Goal: Task Accomplishment & Management: Use online tool/utility

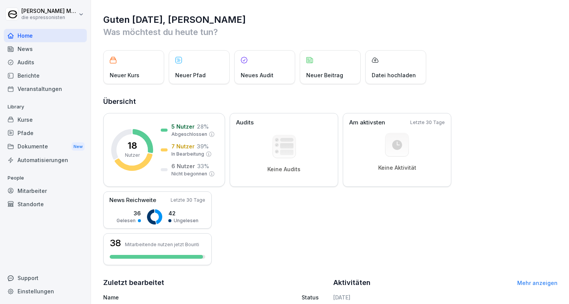
click at [45, 184] on div "Mitarbeiter" at bounding box center [45, 190] width 83 height 13
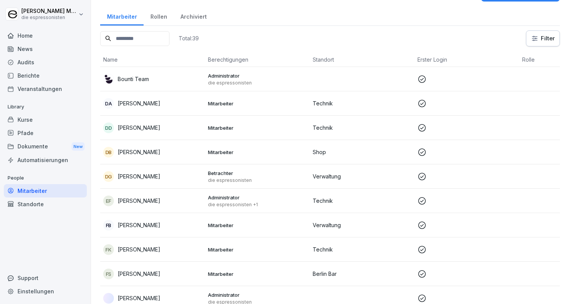
scroll to position [22, 0]
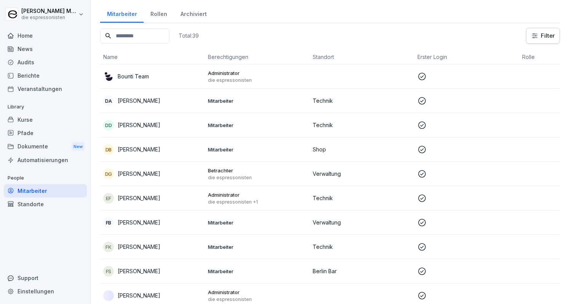
click at [271, 165] on td "Betrachter die espressonisten" at bounding box center [257, 174] width 105 height 24
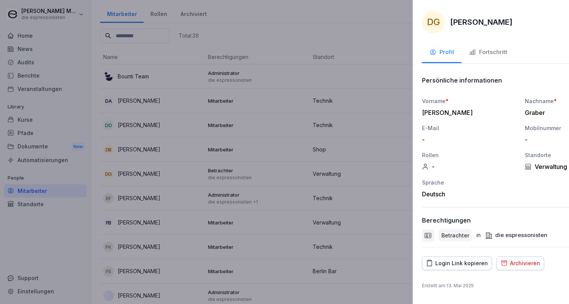
click at [271, 165] on div at bounding box center [284, 152] width 569 height 304
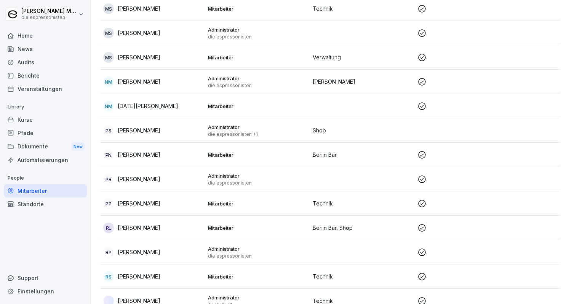
scroll to position [602, 0]
click at [272, 126] on p "Administrator" at bounding box center [257, 126] width 99 height 7
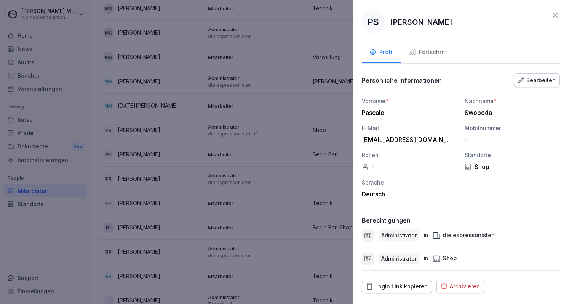
click at [533, 80] on div "Bearbeiten" at bounding box center [537, 80] width 38 height 8
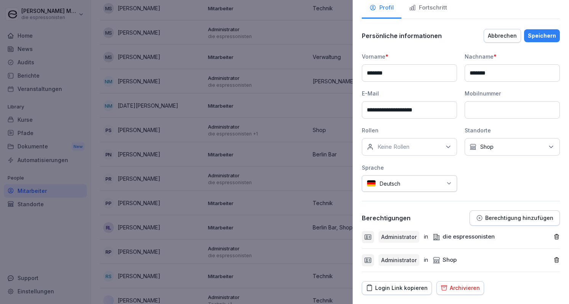
scroll to position [62, 0]
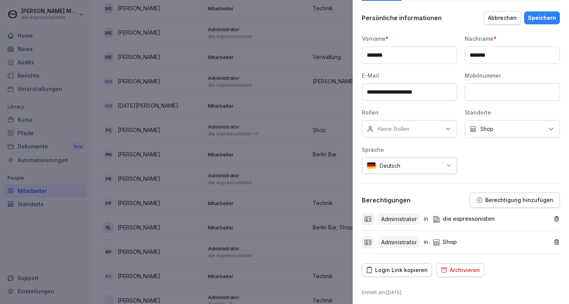
click at [553, 219] on icon "button" at bounding box center [556, 219] width 6 height 6
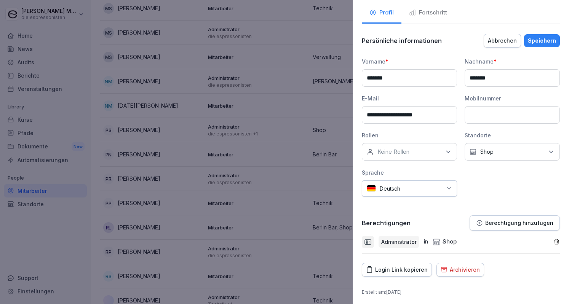
click at [553, 240] on icon "button" at bounding box center [556, 242] width 6 height 6
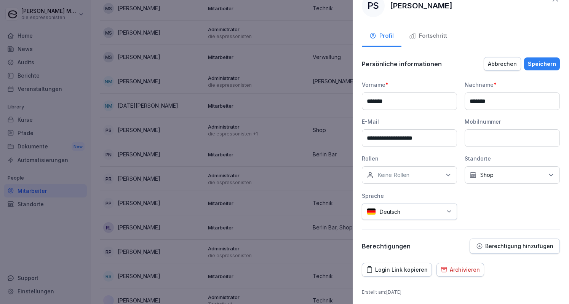
scroll to position [0, 0]
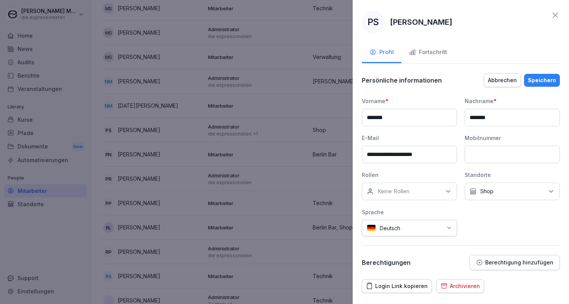
click at [536, 77] on div "Speichern" at bounding box center [542, 80] width 28 height 8
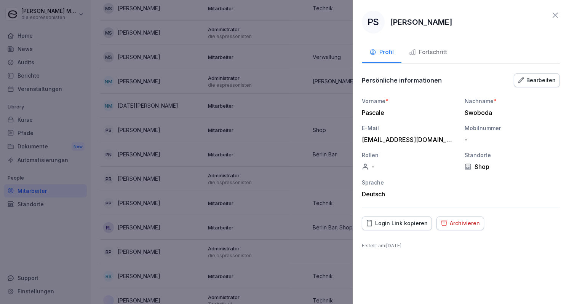
click at [554, 16] on icon at bounding box center [555, 15] width 9 height 9
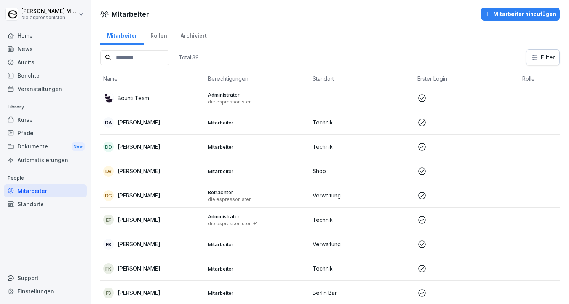
click at [52, 38] on div "Home" at bounding box center [45, 35] width 83 height 13
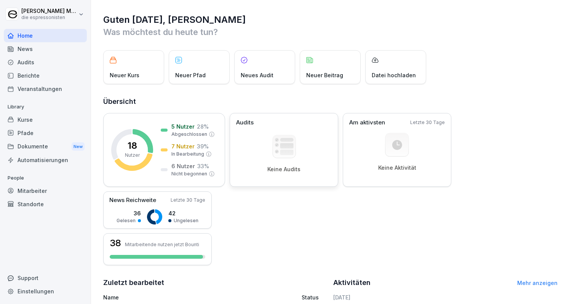
click at [267, 144] on div "Keine Audits" at bounding box center [284, 154] width 96 height 38
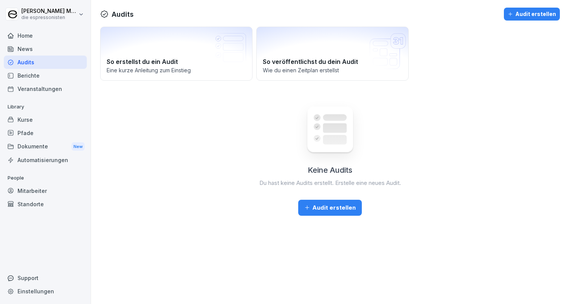
click at [315, 214] on button "Audit erstellen" at bounding box center [330, 208] width 64 height 16
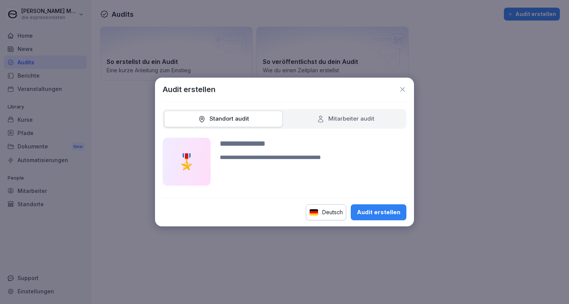
click at [403, 89] on icon at bounding box center [402, 89] width 5 height 5
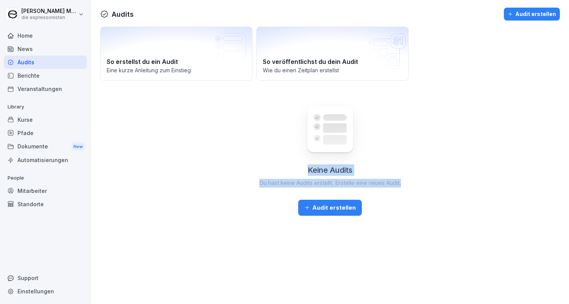
drag, startPoint x: 304, startPoint y: 170, endPoint x: 404, endPoint y: 186, distance: 100.8
click at [404, 186] on div "Keine Audits Du hast keine Audits erstellt. Erstelle eine neues Audit. Audit er…" at bounding box center [330, 155] width 460 height 122
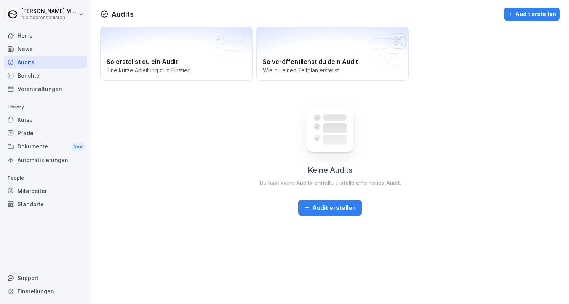
click at [344, 208] on div "Audit erstellen" at bounding box center [329, 208] width 51 height 8
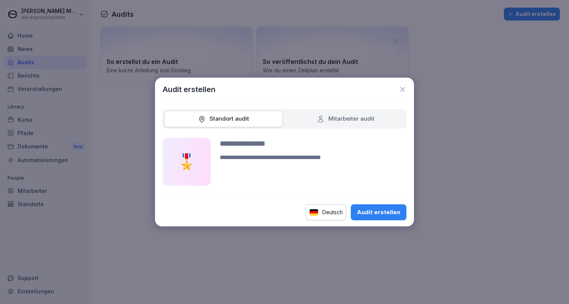
click at [369, 210] on div "Audit erstellen" at bounding box center [378, 212] width 43 height 8
click at [387, 212] on div "Audit erstellen" at bounding box center [378, 212] width 43 height 8
click at [401, 86] on icon at bounding box center [403, 90] width 8 height 8
